Goal: Find specific page/section: Find specific page/section

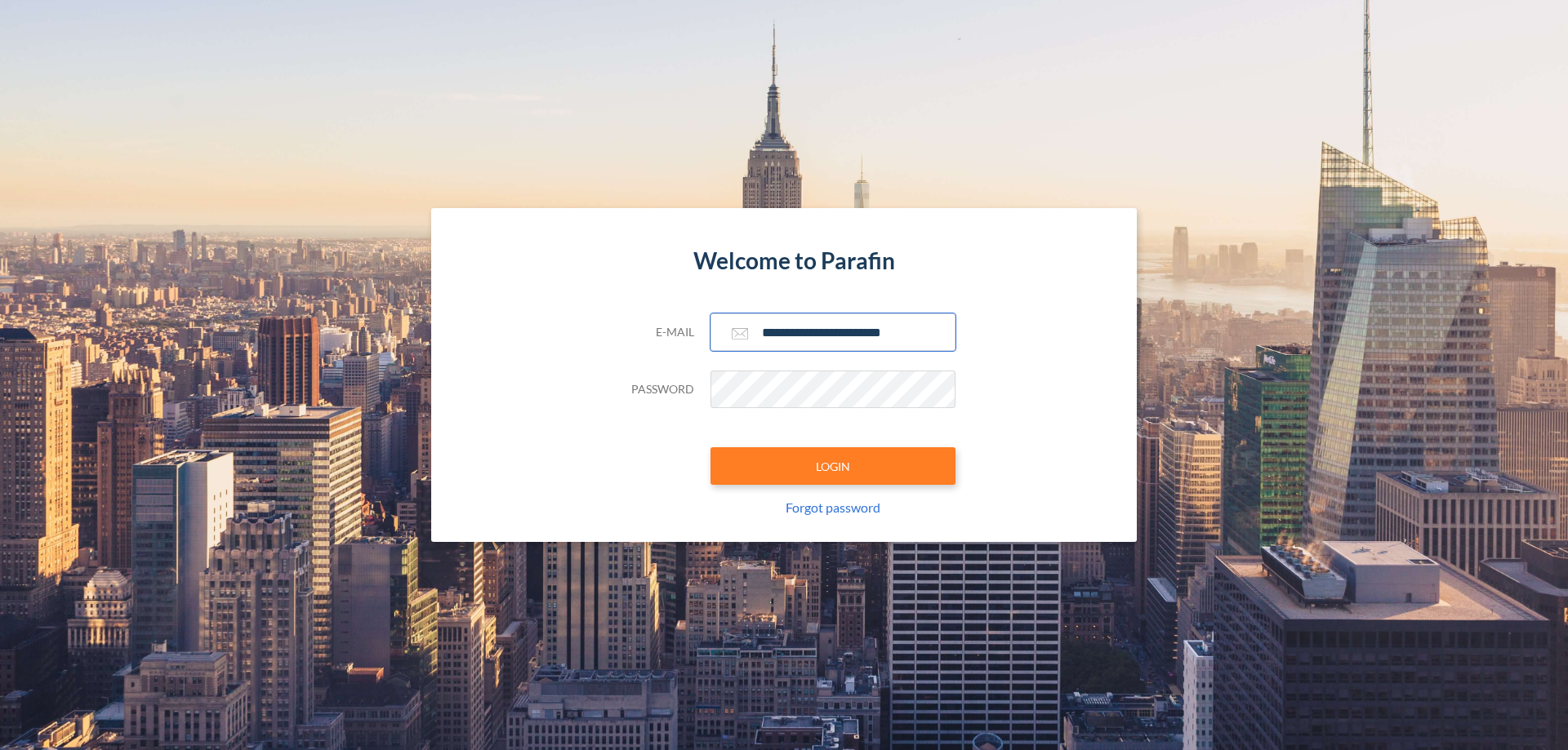
type input "**********"
click at [832, 466] on button "LOGIN" at bounding box center [832, 466] width 245 height 37
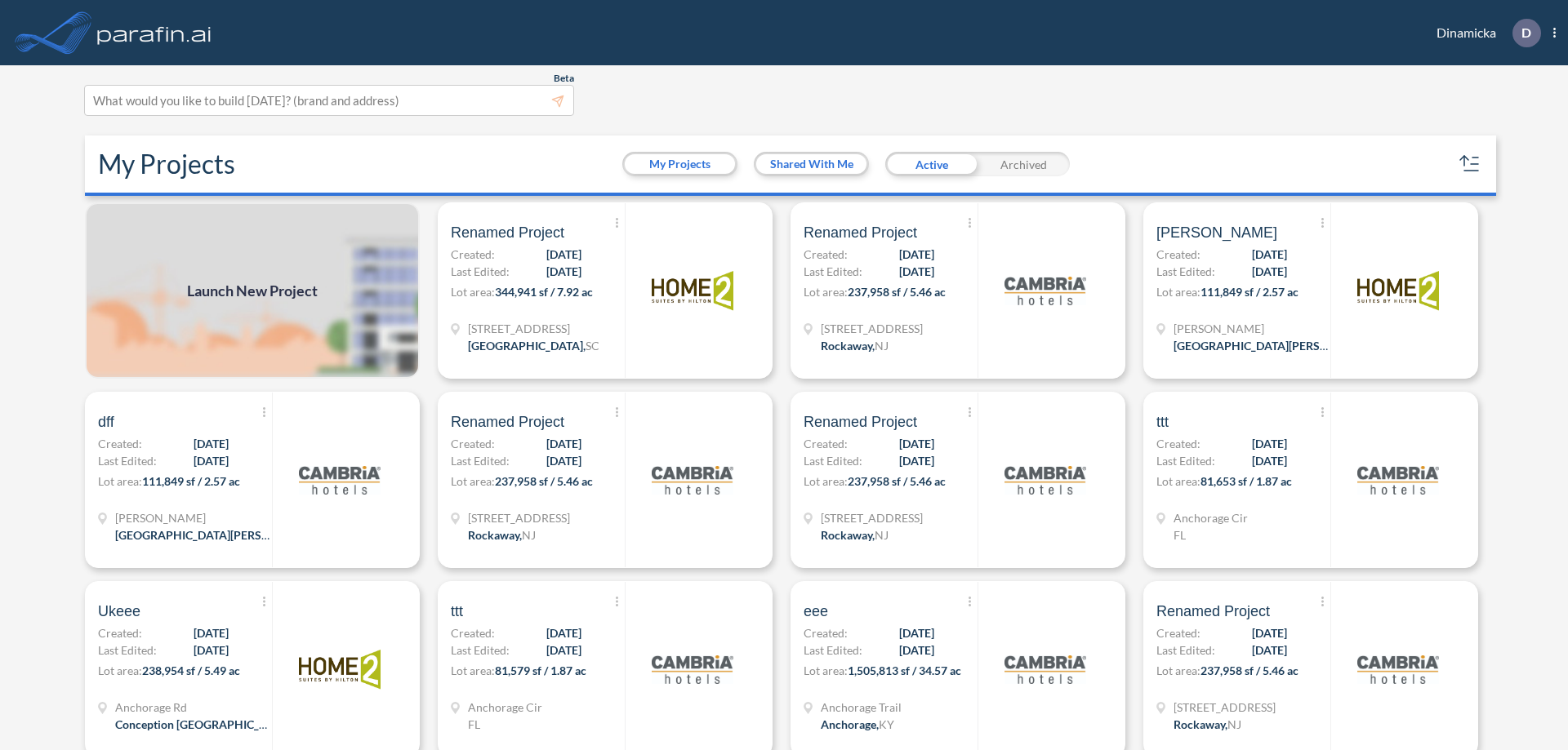
scroll to position [4, 0]
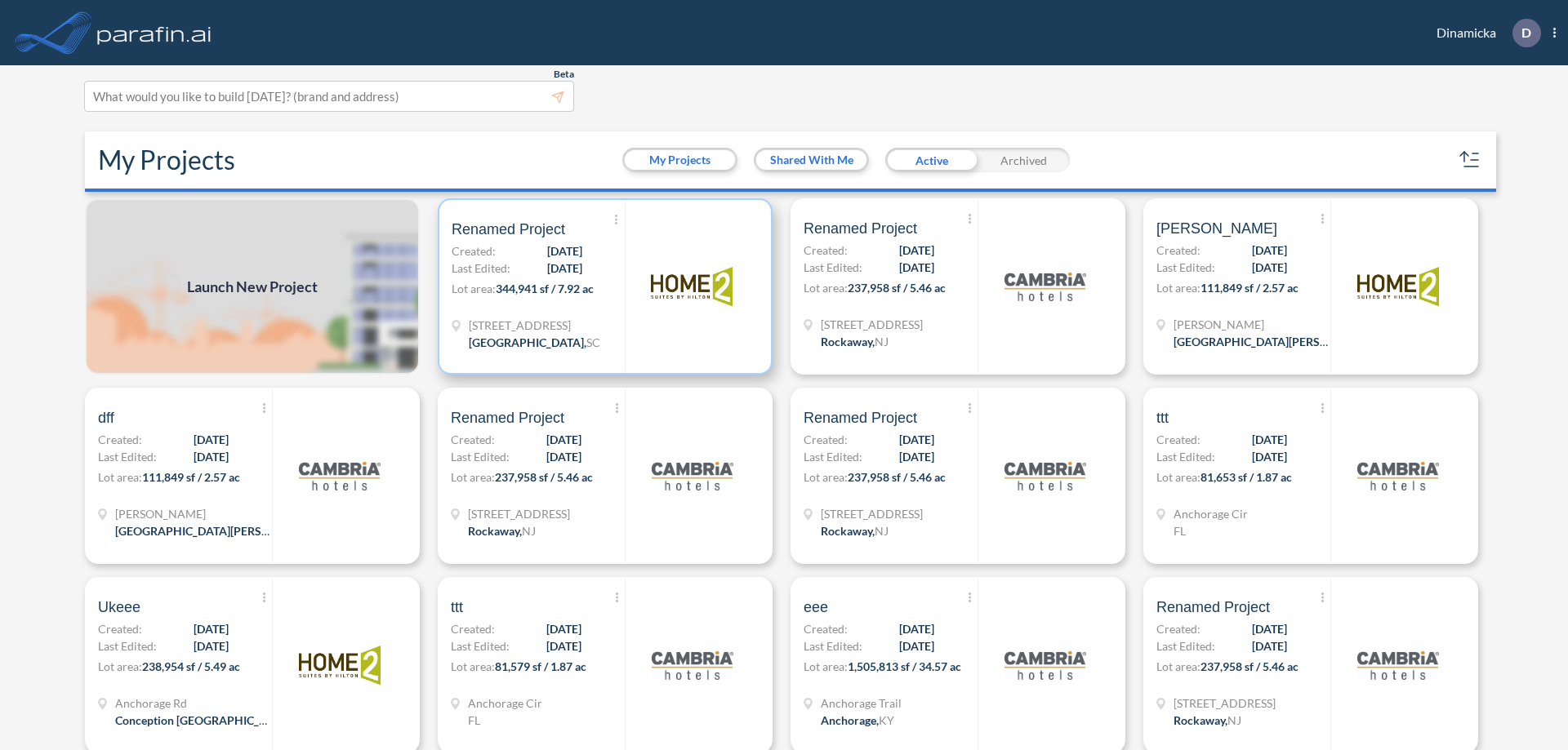
click at [601, 286] on p "Lot area: 344,941 sf / 7.92 ac" at bounding box center [538, 291] width 173 height 23
